Goal: Check status: Check status

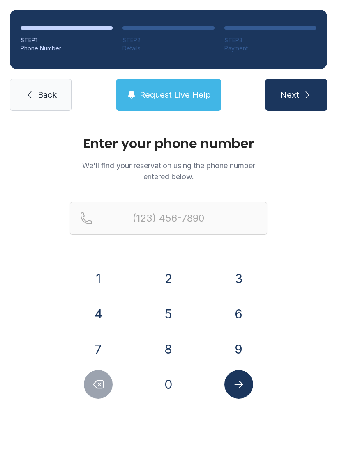
click at [165, 275] on button "2" at bounding box center [168, 278] width 29 height 29
click at [168, 387] on button "0" at bounding box center [168, 384] width 29 height 29
click at [171, 309] on button "5" at bounding box center [168, 314] width 29 height 29
click at [93, 314] on button "4" at bounding box center [98, 314] width 29 height 29
click at [164, 320] on button "5" at bounding box center [168, 314] width 29 height 29
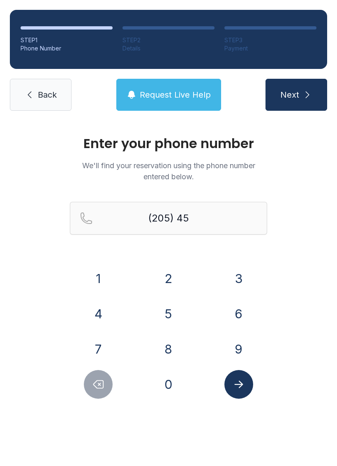
click at [175, 271] on button "2" at bounding box center [168, 278] width 29 height 29
click at [169, 355] on button "8" at bounding box center [168, 349] width 29 height 29
click at [171, 272] on button "2" at bounding box center [168, 278] width 29 height 29
click at [98, 276] on button "1" at bounding box center [98, 278] width 29 height 29
click at [164, 282] on button "2" at bounding box center [168, 278] width 29 height 29
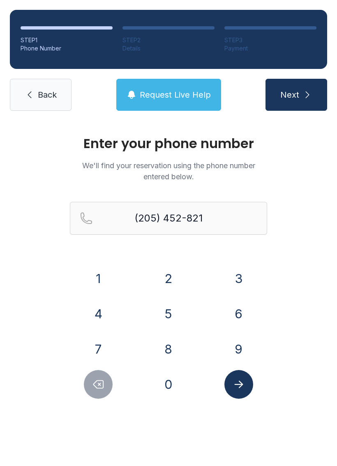
type input "[PHONE_NUMBER]"
click at [242, 388] on icon "Submit lookup form" at bounding box center [238, 384] width 12 height 12
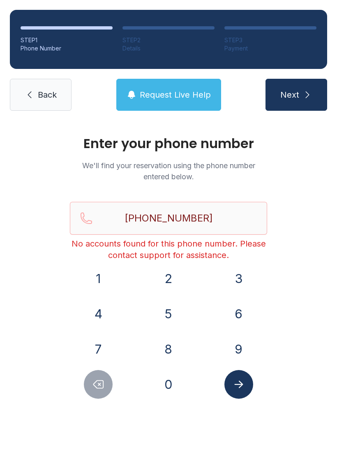
click at [42, 98] on span "Back" at bounding box center [47, 94] width 19 height 11
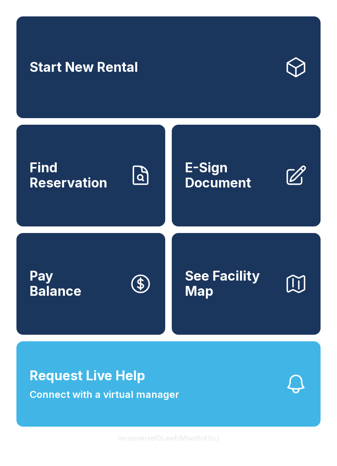
click at [197, 407] on button "Request Live Help Connect with a virtual manager" at bounding box center [168, 383] width 304 height 85
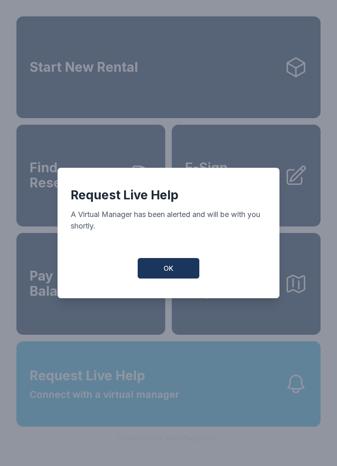
click at [166, 273] on span "OK" at bounding box center [168, 268] width 10 height 10
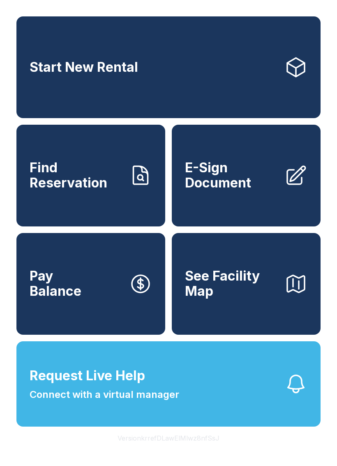
click at [166, 271] on span "OK" at bounding box center [168, 266] width 9 height 9
click at [160, 267] on button "Pay Balance" at bounding box center [90, 284] width 149 height 102
click at [142, 402] on span "Connect with a virtual manager" at bounding box center [104, 394] width 149 height 15
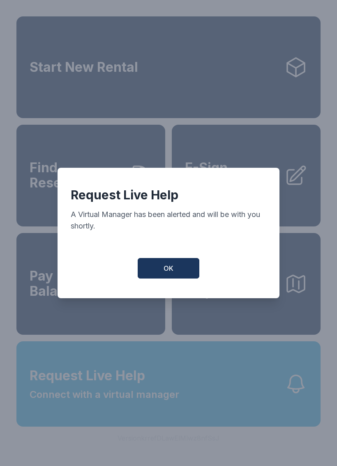
click at [167, 271] on span "OK" at bounding box center [168, 268] width 10 height 10
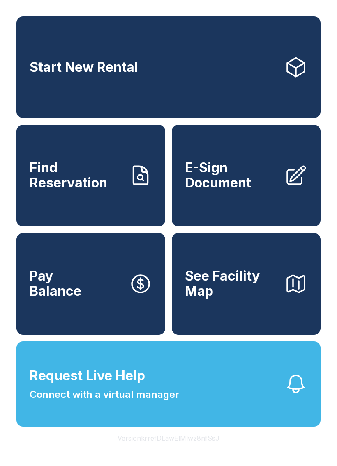
click at [88, 190] on span "Find Reservation" at bounding box center [76, 175] width 93 height 30
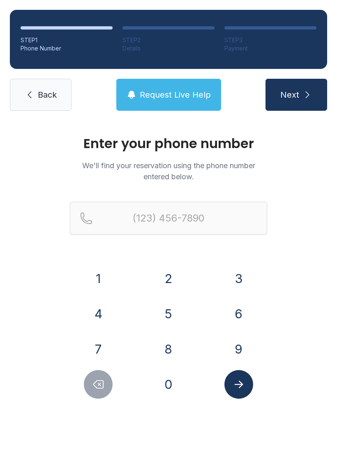
click at [43, 96] on span "Back" at bounding box center [47, 94] width 19 height 11
